Goal: Information Seeking & Learning: Learn about a topic

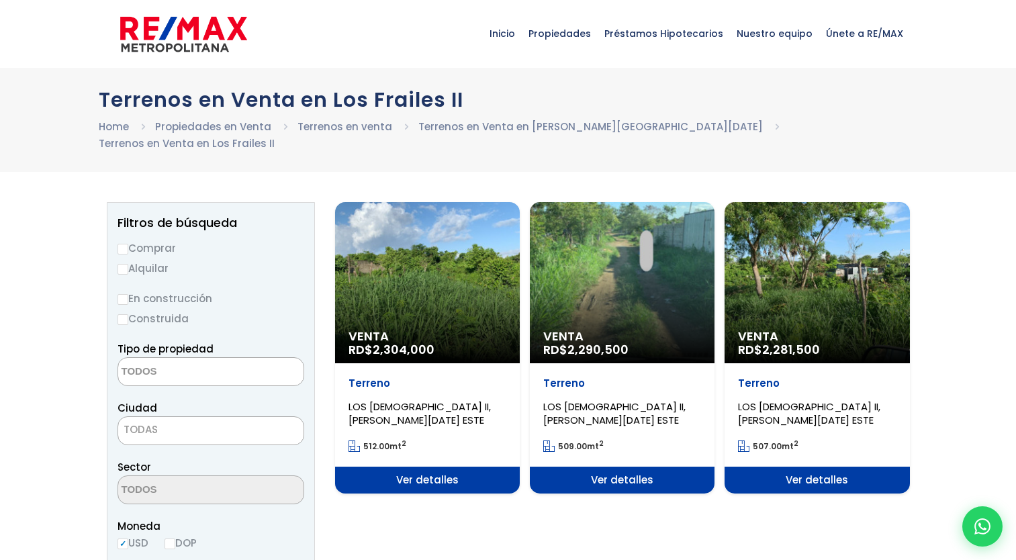
select select
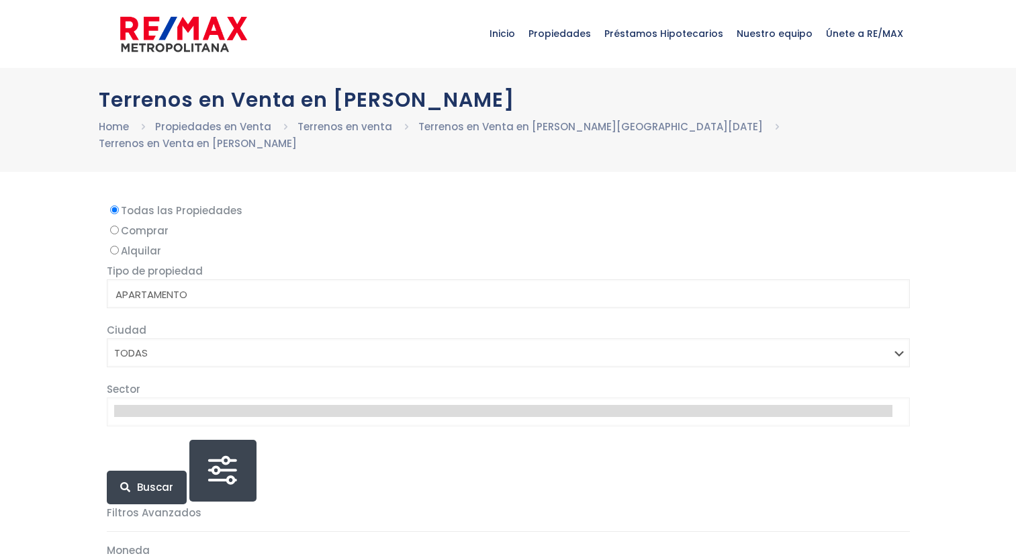
select select
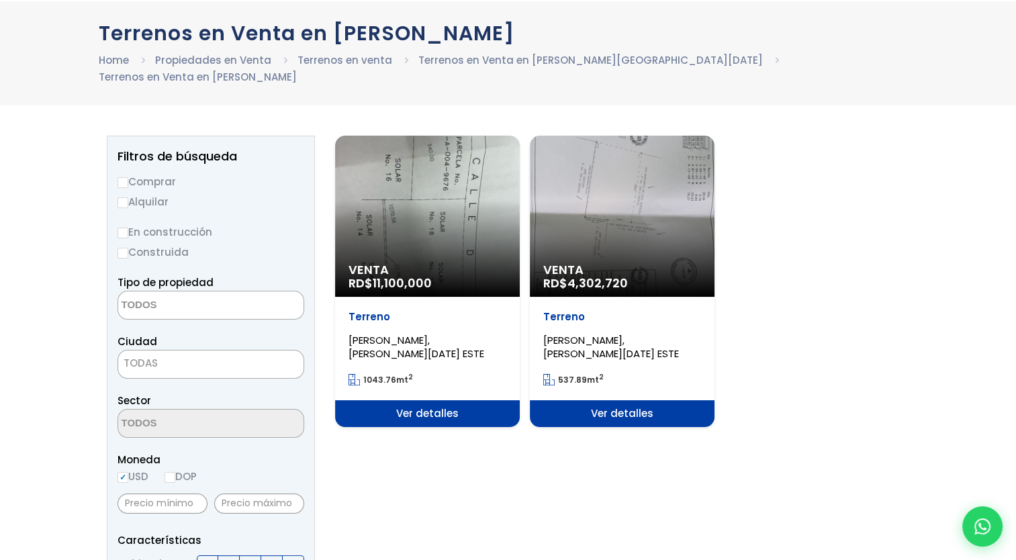
scroll to position [67, 0]
click at [445, 217] on div "Venta RD$ 11,100,000" at bounding box center [427, 215] width 185 height 161
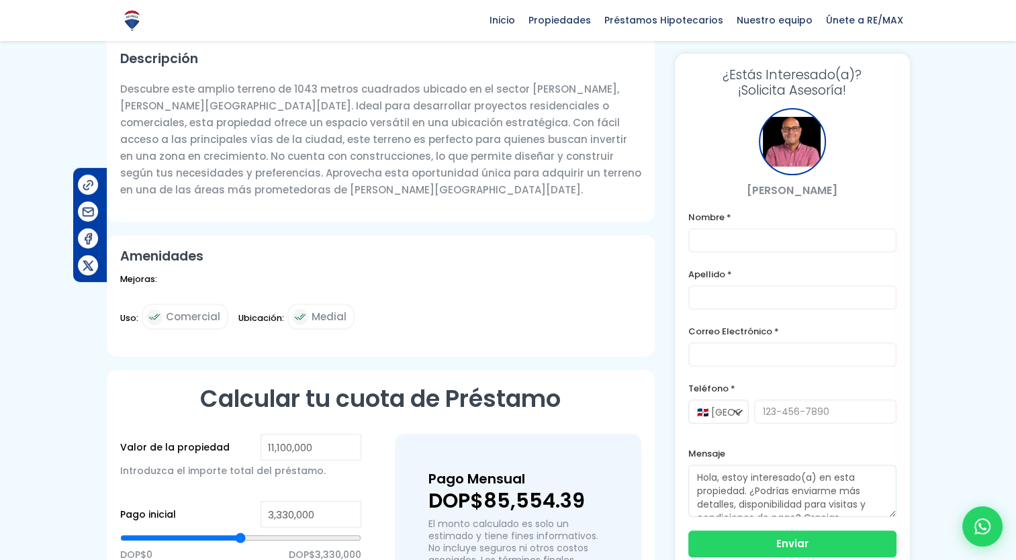
scroll to position [443, 0]
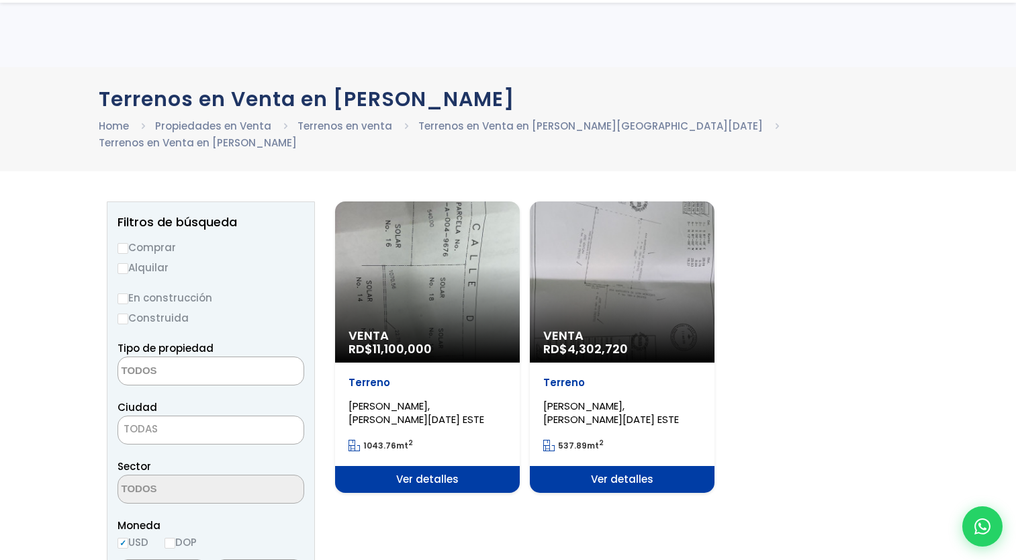
select select
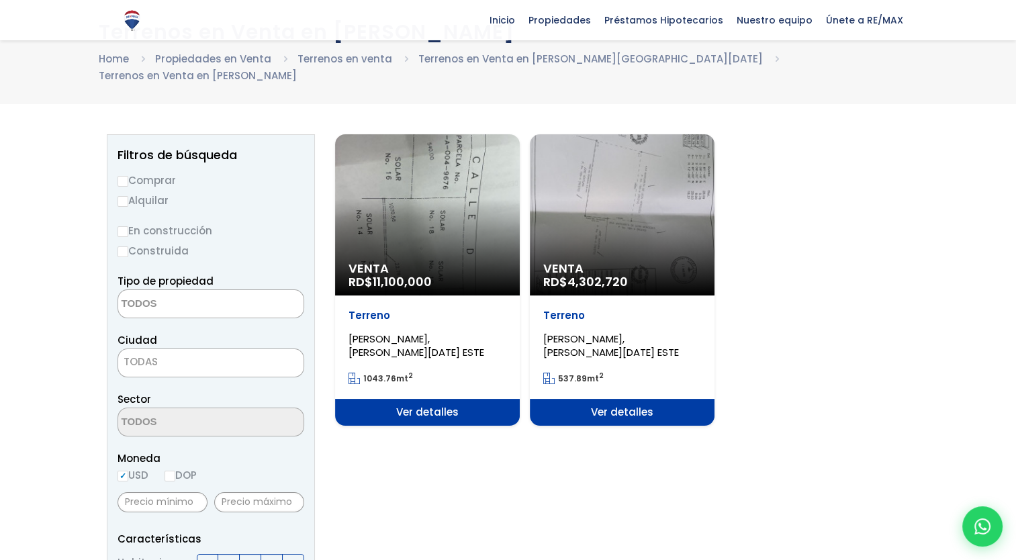
click at [520, 205] on div "Venta RD$ 4,302,720" at bounding box center [427, 214] width 185 height 161
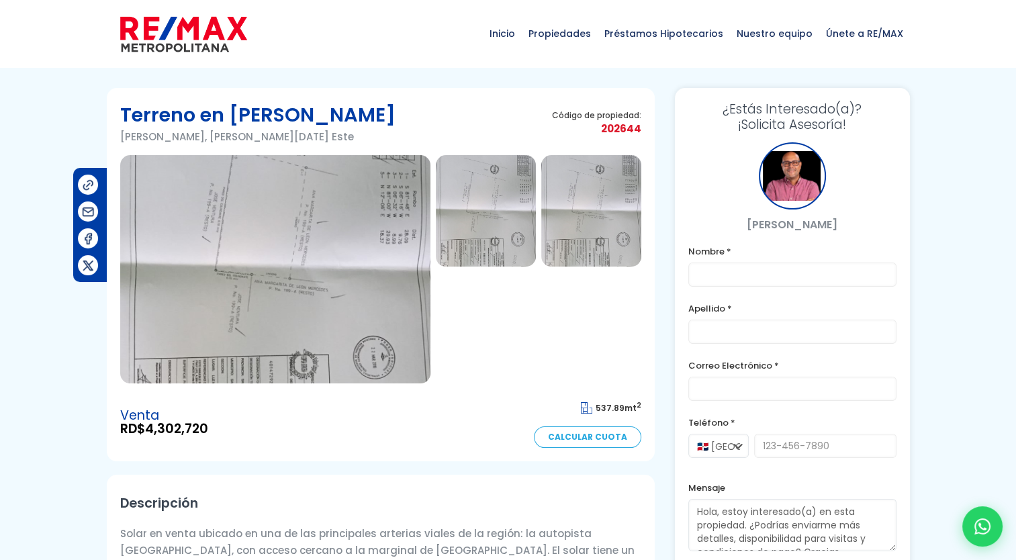
click at [299, 242] on img at bounding box center [275, 269] width 310 height 228
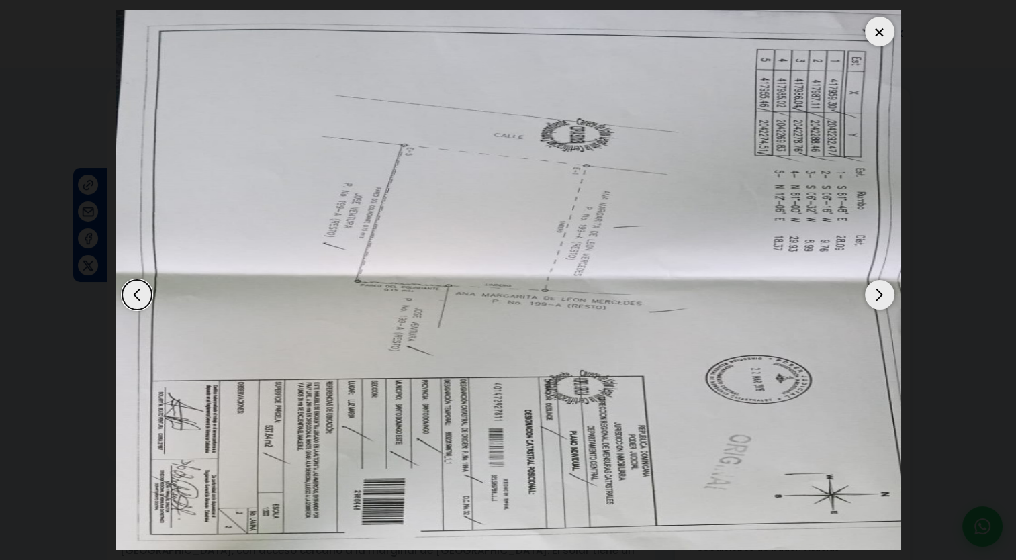
click at [873, 34] on div at bounding box center [880, 32] width 30 height 30
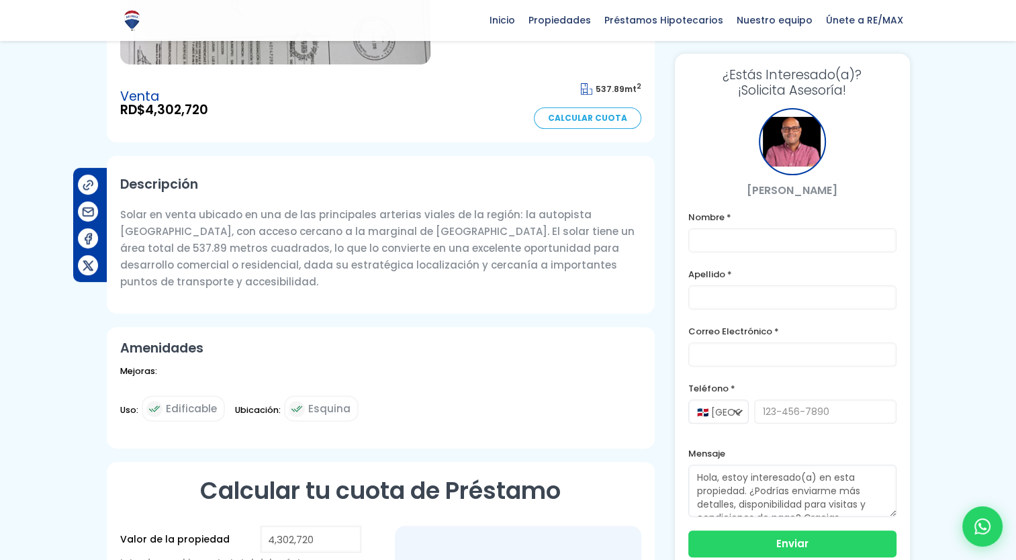
scroll to position [336, 0]
